Goal: Information Seeking & Learning: Check status

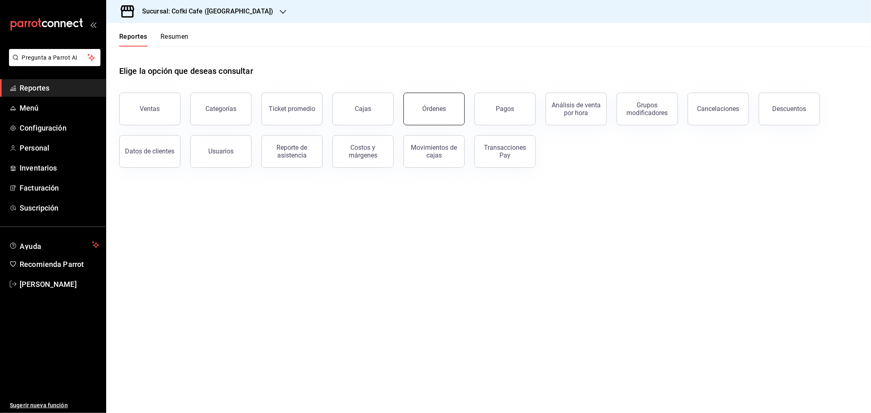
click at [439, 111] on div "Órdenes" at bounding box center [434, 109] width 24 height 8
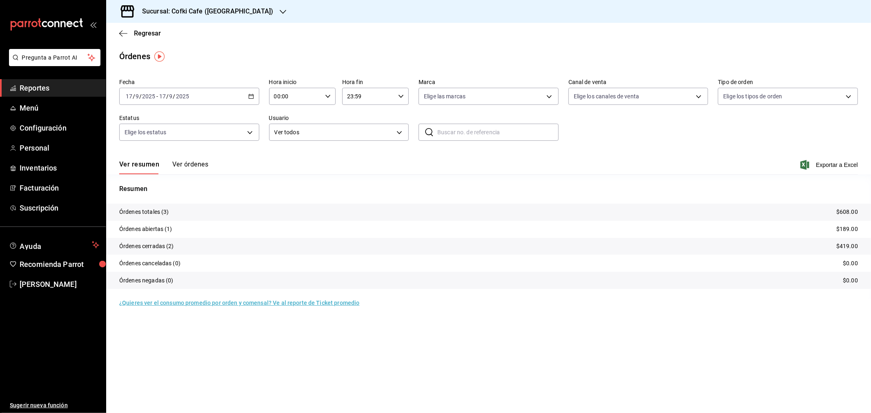
click at [183, 96] on input "2025" at bounding box center [183, 96] width 14 height 7
click at [152, 211] on span "Rango de fechas" at bounding box center [157, 213] width 63 height 9
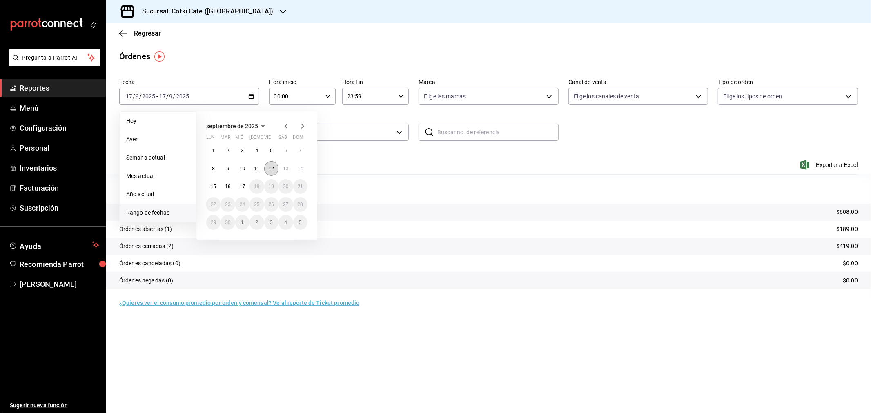
click at [269, 166] on abbr "12" at bounding box center [271, 169] width 5 height 6
click at [231, 184] on button "16" at bounding box center [227, 186] width 14 height 15
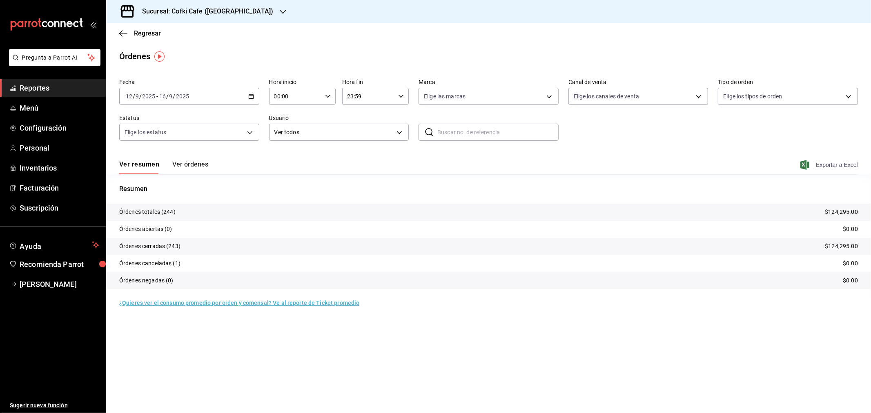
click at [696, 165] on span "Exportar a Excel" at bounding box center [830, 165] width 56 height 10
click at [229, 15] on h3 "Sucursal: Cofki Cafe ([GEOGRAPHIC_DATA])" at bounding box center [205, 12] width 138 height 10
click at [188, 34] on span "Cofki Kid-Friendly Café (MTY)" at bounding box center [151, 35] width 76 height 9
click at [647, 146] on div "Fecha [DATE] [DATE] - [DATE] [DATE] Hora inicio 00:00 Hora inicio Hora fin 23:5…" at bounding box center [488, 113] width 739 height 75
click at [696, 164] on span "Exportar a Excel" at bounding box center [830, 165] width 56 height 10
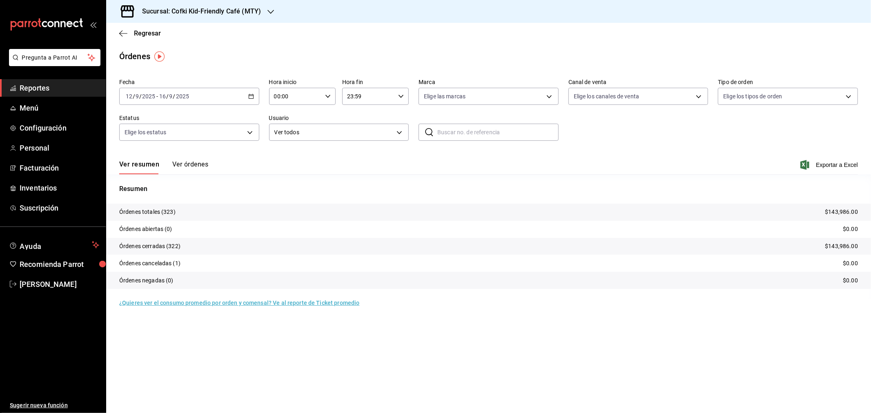
click at [506, 182] on div "Resumen Órdenes totales (323) $143,986.00 Órdenes abiertas (0) $0.00 Órdenes ce…" at bounding box center [488, 236] width 765 height 125
click at [136, 35] on span "Regresar" at bounding box center [147, 33] width 27 height 8
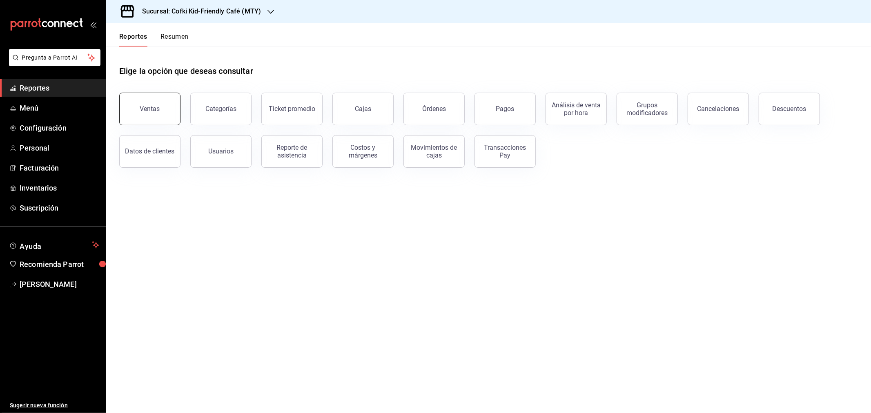
click at [161, 108] on button "Ventas" at bounding box center [149, 109] width 61 height 33
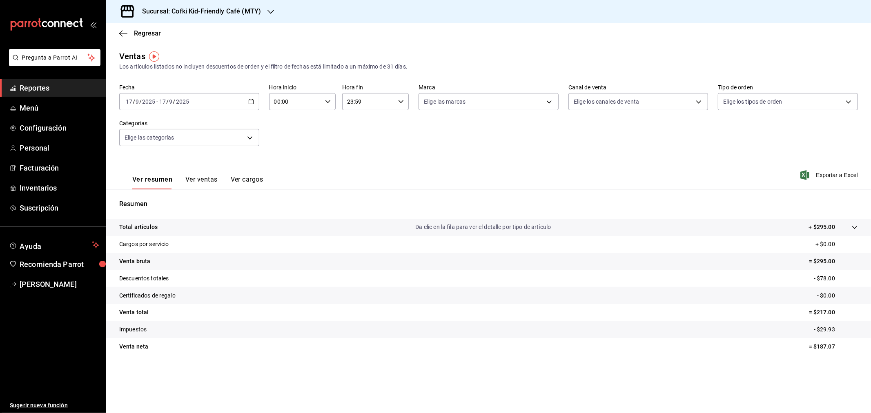
click at [184, 103] on input "2025" at bounding box center [183, 101] width 14 height 7
click at [145, 198] on span "Rango de fechas" at bounding box center [157, 200] width 63 height 9
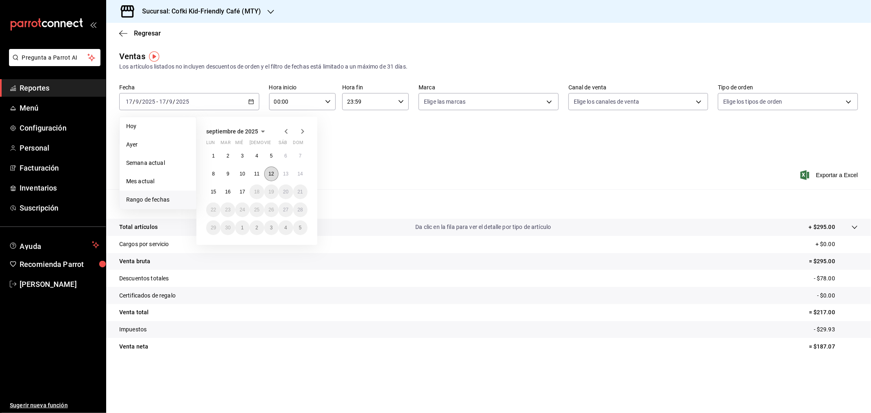
click at [271, 170] on button "12" at bounding box center [271, 174] width 14 height 15
click at [229, 190] on abbr "16" at bounding box center [227, 192] width 5 height 6
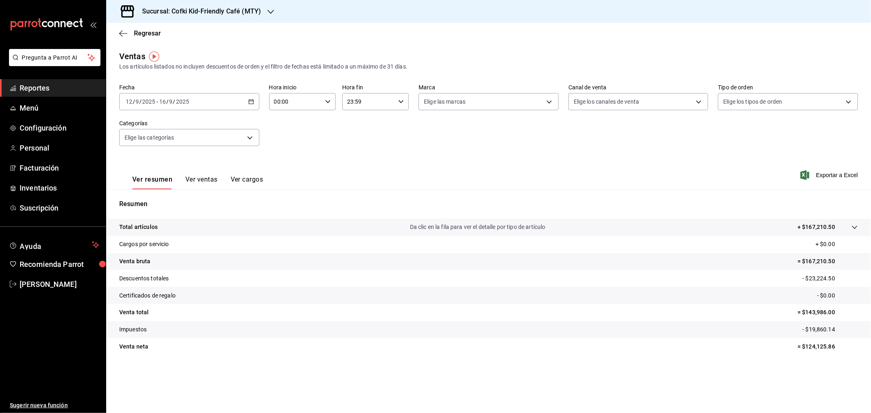
click at [225, 12] on h3 "Sucursal: Cofki Kid-Friendly Café (MTY)" at bounding box center [198, 12] width 125 height 10
click at [187, 47] on div "Cofki Cafe ([GEOGRAPHIC_DATA])" at bounding box center [167, 53] width 122 height 18
click at [152, 31] on span "Regresar" at bounding box center [147, 33] width 27 height 8
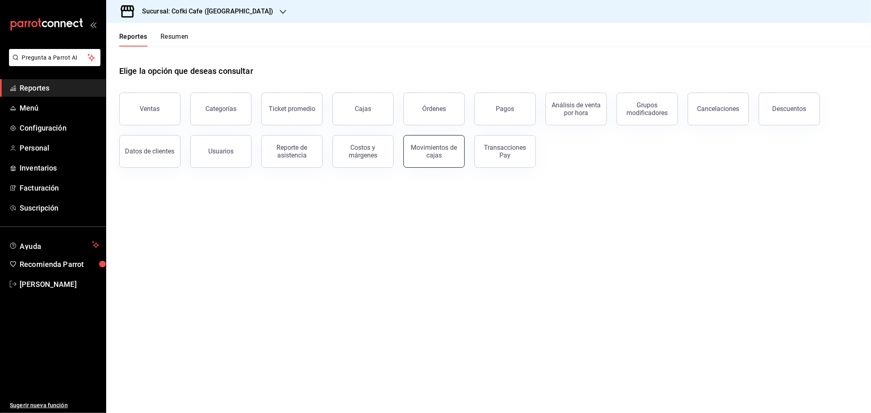
click at [435, 153] on div "Movimientos de cajas" at bounding box center [434, 152] width 51 height 16
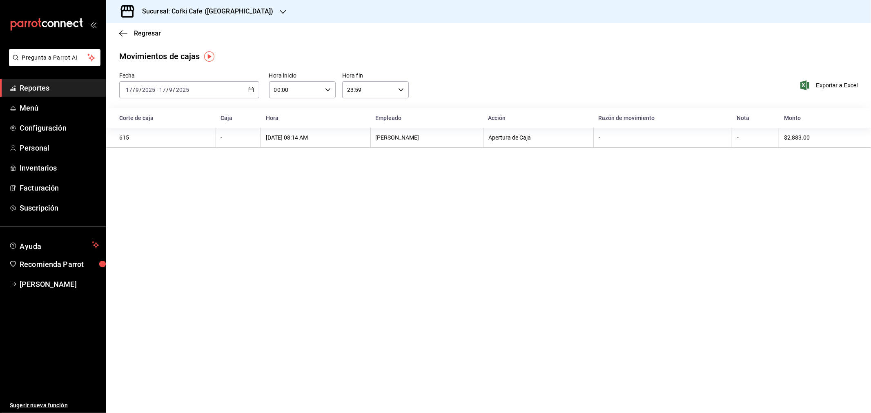
click at [171, 88] on input "9" at bounding box center [171, 90] width 4 height 7
click at [161, 205] on span "Rango de fechas" at bounding box center [157, 206] width 63 height 9
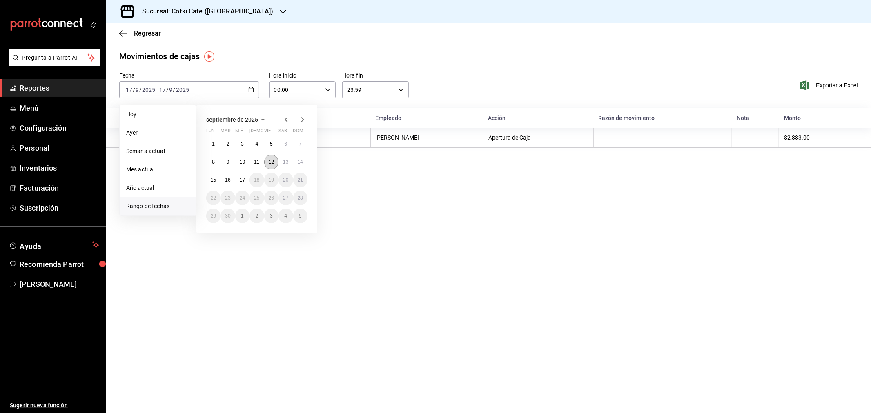
click at [271, 160] on abbr "12" at bounding box center [271, 162] width 5 height 6
click at [224, 179] on button "16" at bounding box center [227, 180] width 14 height 15
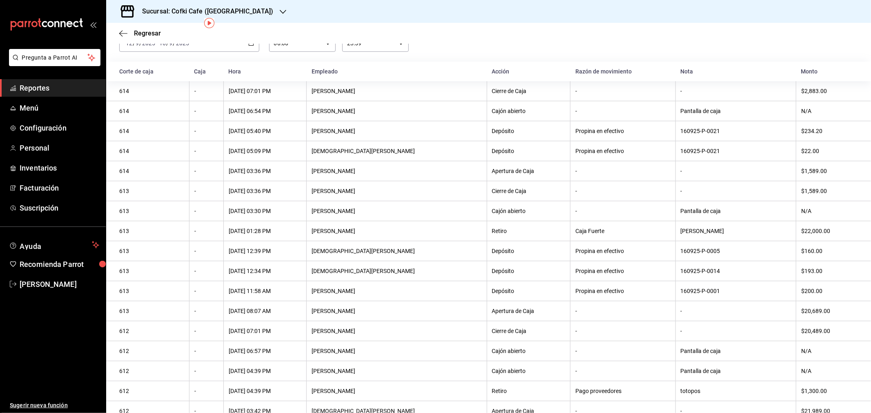
scroll to position [151, 0]
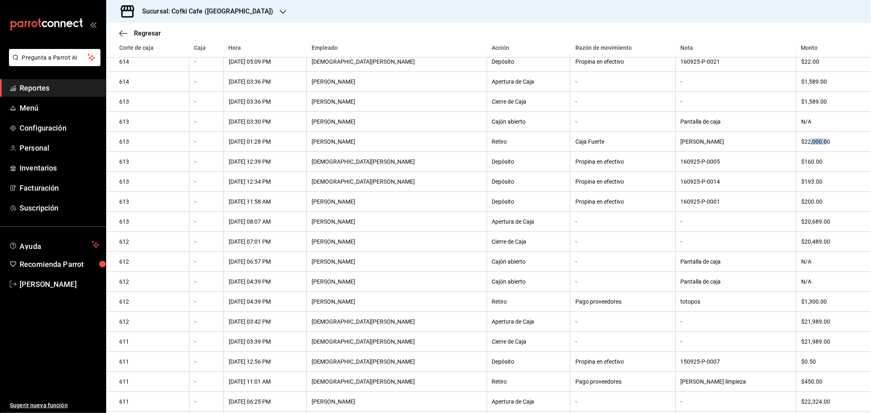
drag, startPoint x: 792, startPoint y: 144, endPoint x: 808, endPoint y: 145, distance: 15.9
click at [696, 145] on div "$22,000.00" at bounding box center [829, 141] width 57 height 7
click at [696, 305] on div "totopos" at bounding box center [736, 301] width 110 height 7
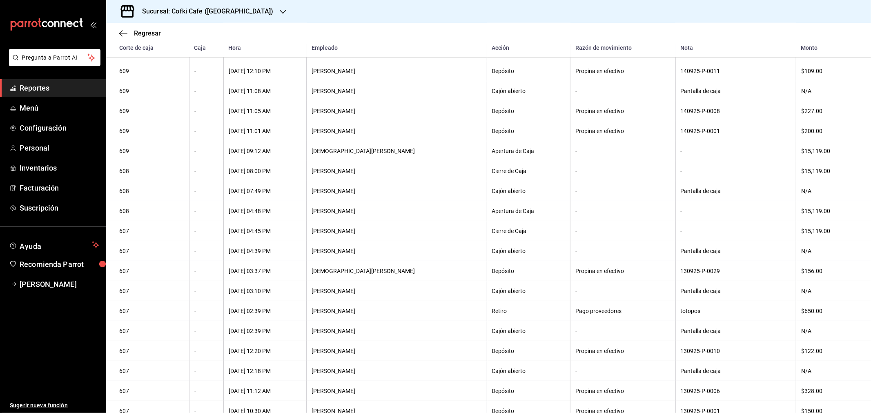
scroll to position [741, 0]
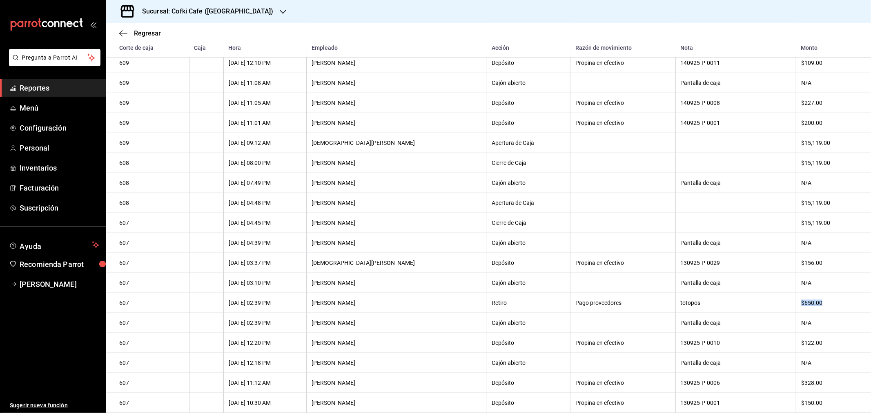
click at [696, 306] on div "$650.00" at bounding box center [829, 303] width 57 height 7
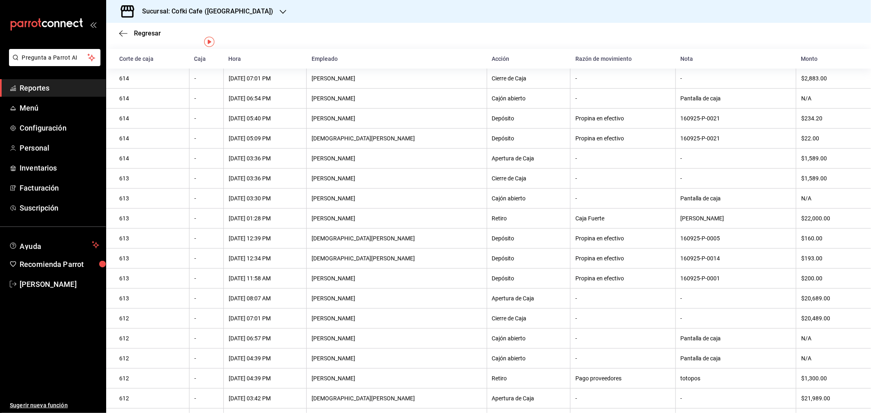
scroll to position [0, 0]
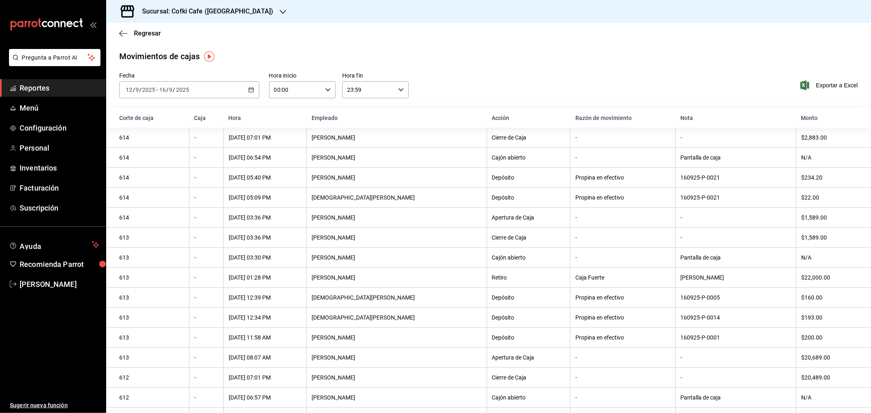
click at [217, 16] on div "Sucursal: Cofki Cafe ([GEOGRAPHIC_DATA])" at bounding box center [201, 11] width 177 height 23
click at [168, 38] on span "Cofki Kid-Friendly Café (MTY)" at bounding box center [151, 35] width 76 height 9
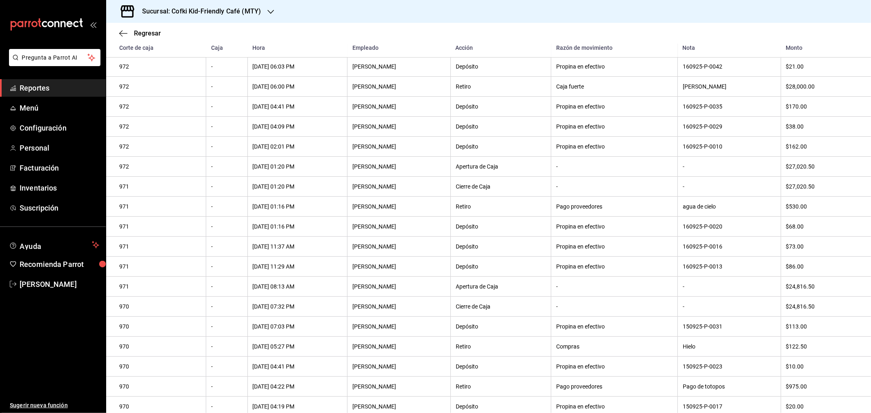
scroll to position [151, 0]
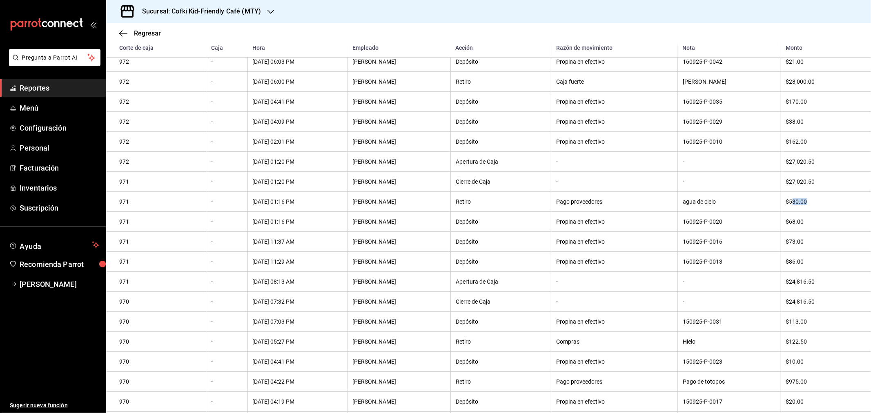
drag, startPoint x: 789, startPoint y: 208, endPoint x: 802, endPoint y: 207, distance: 13.5
click at [696, 205] on div "$530.00" at bounding box center [822, 201] width 72 height 7
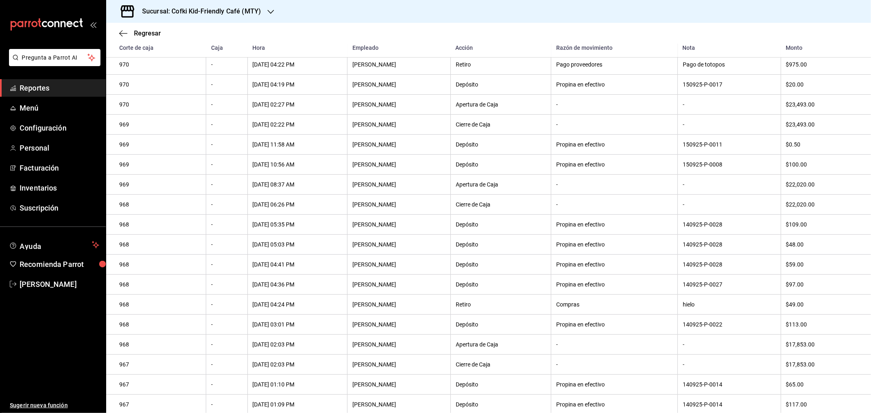
scroll to position [605, 0]
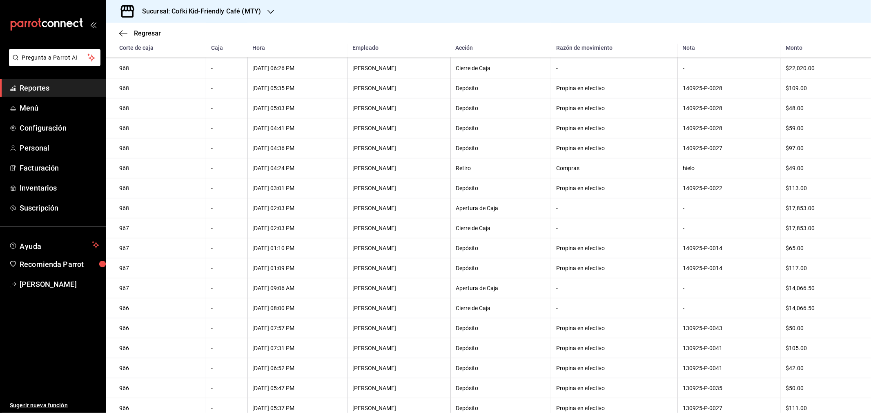
click at [696, 171] on th "$49.00" at bounding box center [826, 168] width 90 height 20
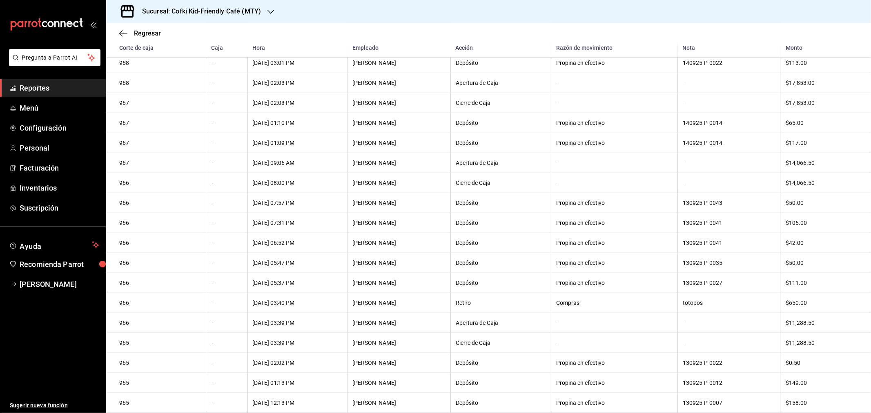
scroll to position [745, 0]
drag, startPoint x: 787, startPoint y: 298, endPoint x: 793, endPoint y: 299, distance: 6.2
click at [696, 300] on div "$650.00" at bounding box center [822, 303] width 72 height 7
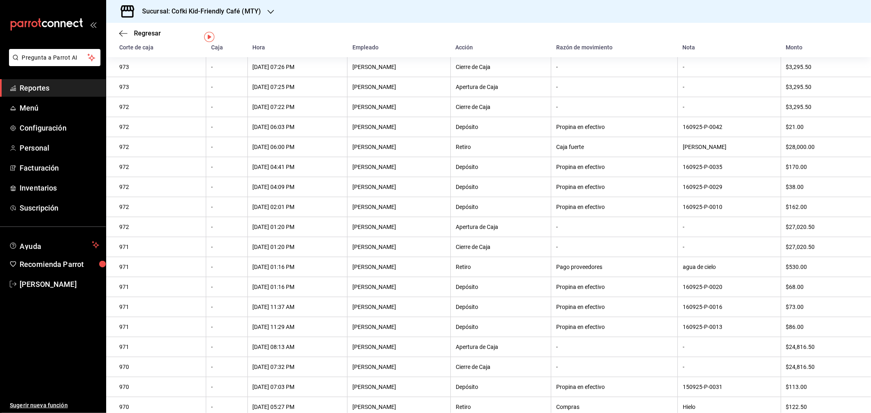
scroll to position [20, 0]
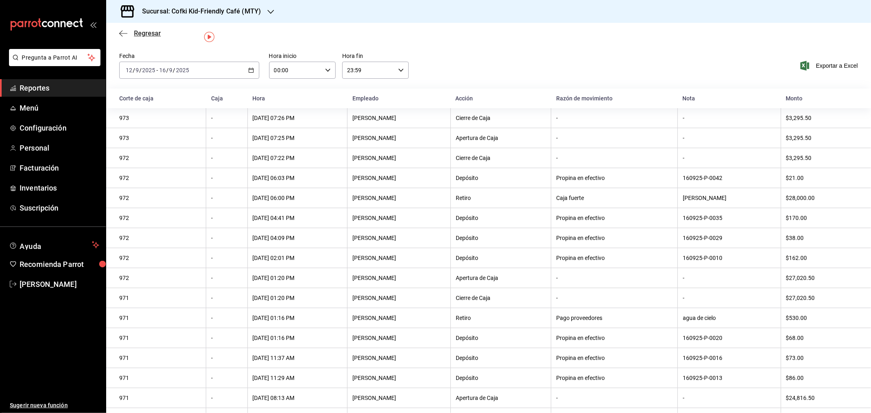
click at [139, 33] on span "Regresar" at bounding box center [147, 33] width 27 height 8
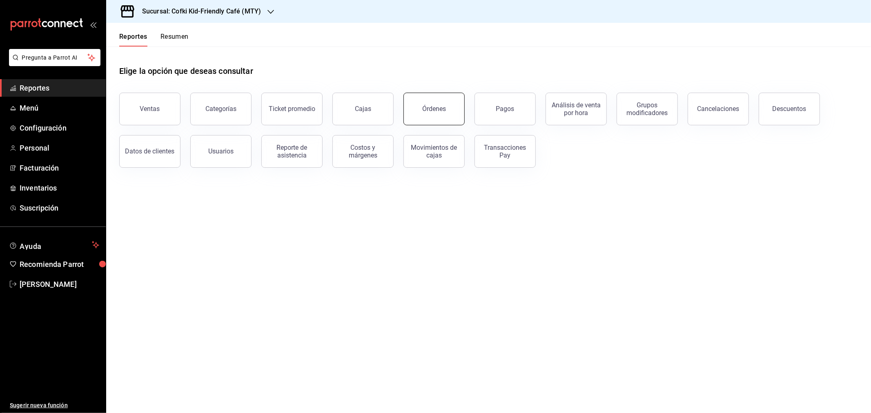
click at [426, 108] on div "Órdenes" at bounding box center [434, 109] width 24 height 8
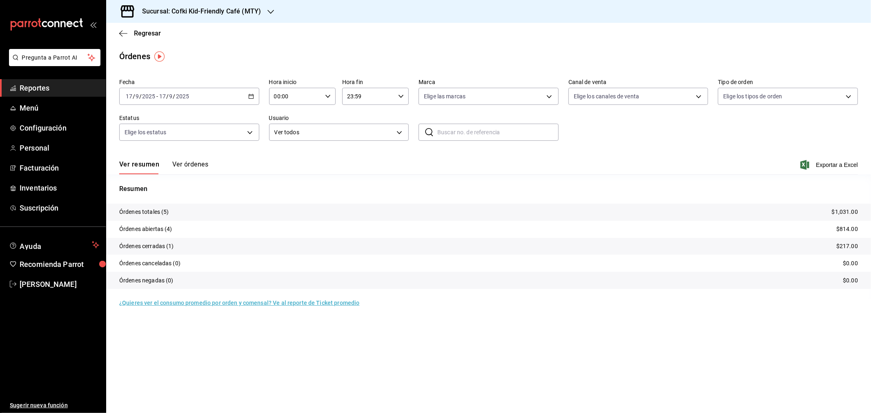
click at [195, 169] on button "Ver órdenes" at bounding box center [190, 167] width 36 height 14
